Goal: Information Seeking & Learning: Find specific page/section

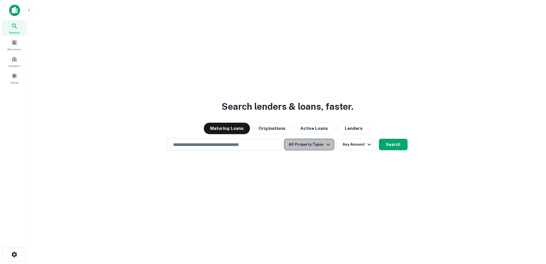
click at [323, 145] on button "All Property Types" at bounding box center [309, 144] width 50 height 11
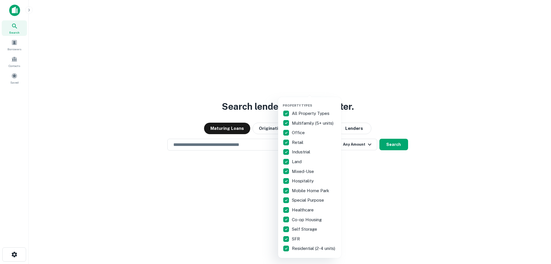
click at [202, 181] on div at bounding box center [275, 132] width 551 height 264
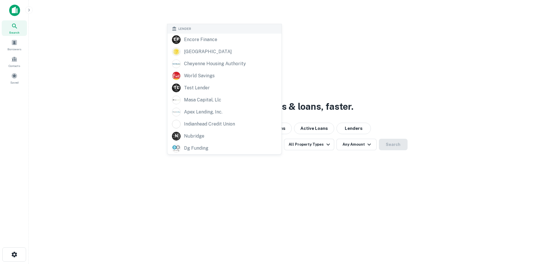
click at [266, 143] on div "​ Lender E F encore finance monroe county cheyenne housing authority world savi…" at bounding box center [224, 145] width 115 height 12
click at [342, 188] on div "Search lenders & loans, faster. Maturing Loans Originations Active Loans Lender…" at bounding box center [287, 146] width 509 height 264
click at [265, 145] on div "​ Lender E F encore finance monroe county cheyenne housing authority world savi…" at bounding box center [224, 145] width 115 height 12
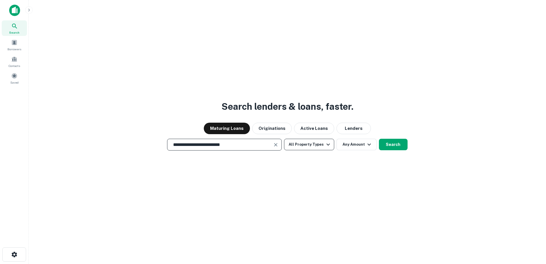
type input "**********"
click at [322, 145] on button "All Property Types" at bounding box center [309, 144] width 50 height 11
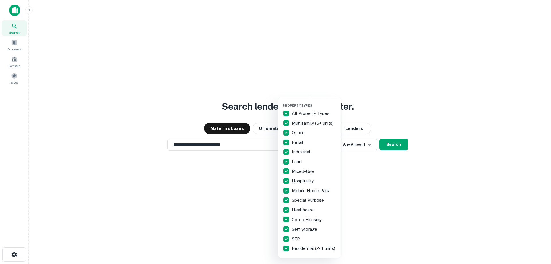
click at [320, 111] on p "All Property Types" at bounding box center [311, 113] width 39 height 7
click at [314, 123] on p "Multifamily (5+ units)" at bounding box center [313, 123] width 43 height 7
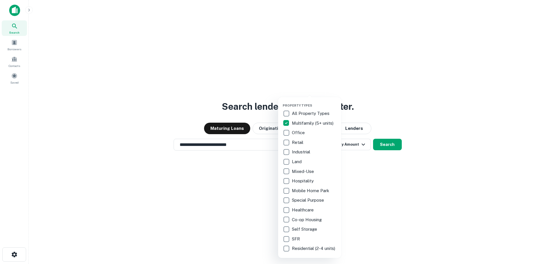
click at [317, 200] on p "Special Purpose" at bounding box center [308, 199] width 33 height 7
click at [376, 148] on div at bounding box center [275, 132] width 551 height 264
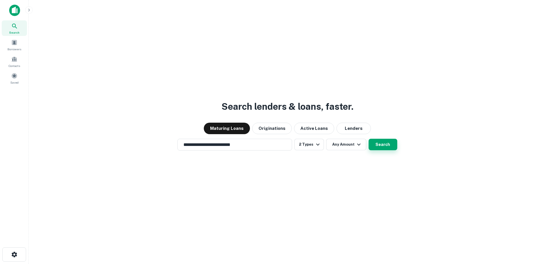
click at [387, 146] on button "Search" at bounding box center [383, 144] width 29 height 11
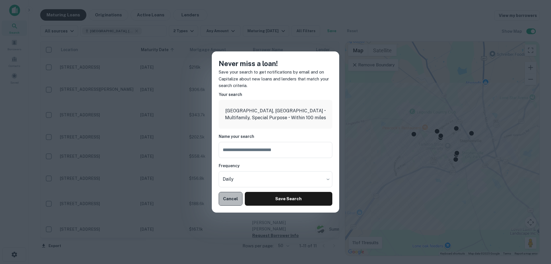
click at [232, 202] on button "Cancel" at bounding box center [231, 199] width 24 height 14
click at [229, 200] on button "Cancel" at bounding box center [231, 199] width 24 height 14
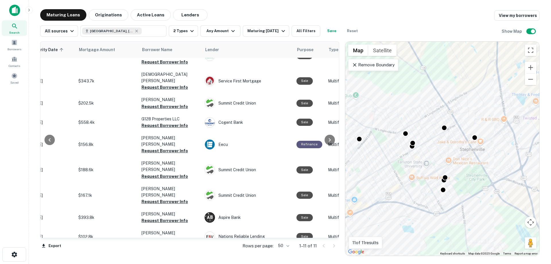
scroll to position [34, 0]
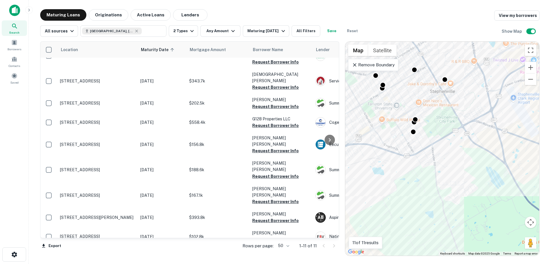
drag, startPoint x: 474, startPoint y: 221, endPoint x: 444, endPoint y: 162, distance: 66.2
click at [444, 162] on div "To activate drag with keyboard, press Alt + Enter. Once in keyboard drag state,…" at bounding box center [442, 149] width 194 height 214
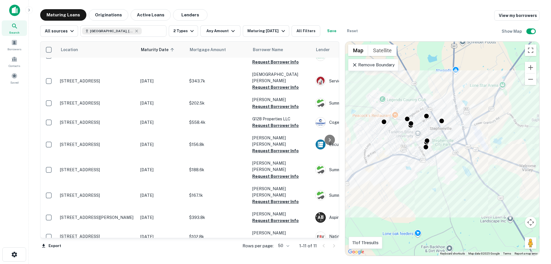
drag, startPoint x: 460, startPoint y: 169, endPoint x: 457, endPoint y: 171, distance: 3.5
click at [457, 171] on div "To activate drag with keyboard, press Alt + Enter. Once in keyboard drag state,…" at bounding box center [442, 149] width 194 height 214
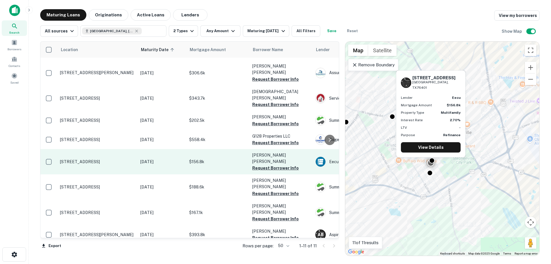
scroll to position [0, 0]
